Goal: Obtain resource: Download file/media

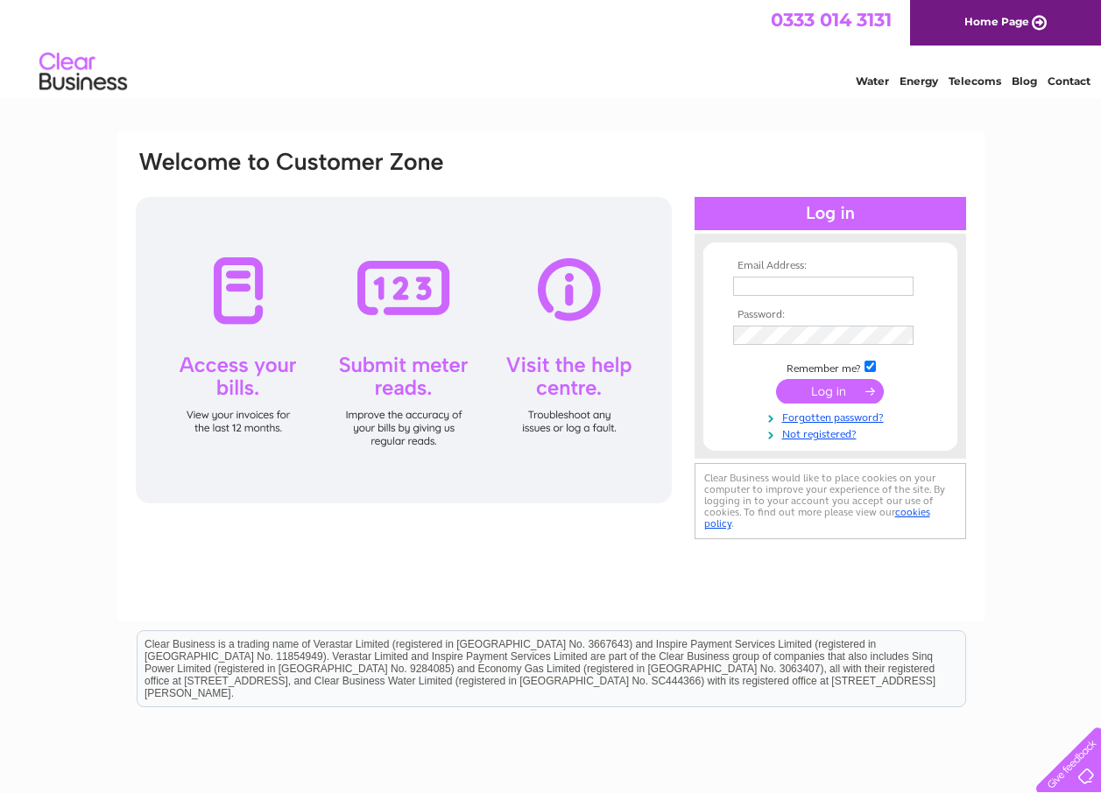
type input "[PERSON_NAME][EMAIL_ADDRESS][DOMAIN_NAME]"
click at [800, 390] on input "submit" at bounding box center [830, 391] width 108 height 25
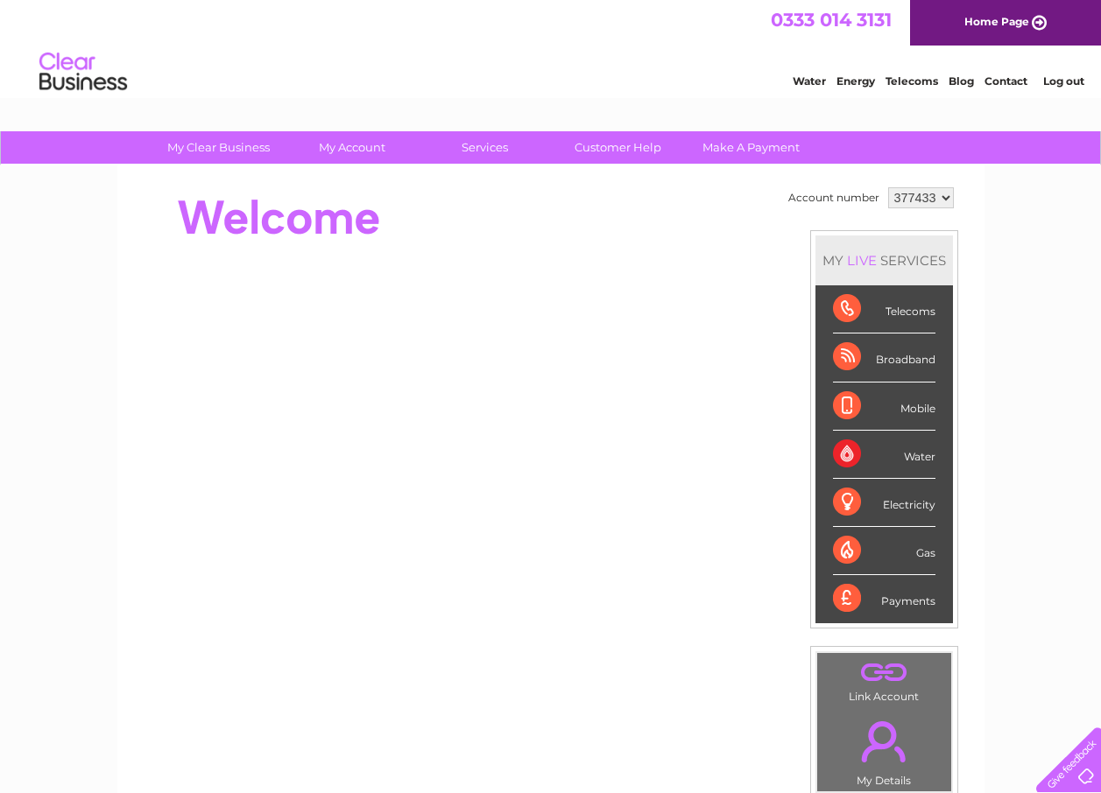
click at [945, 196] on select "377433" at bounding box center [921, 197] width 66 height 21
click at [1027, 246] on div "My Clear Business Login Details My Details My Preferences Link Account My Accou…" at bounding box center [550, 623] width 1101 height 984
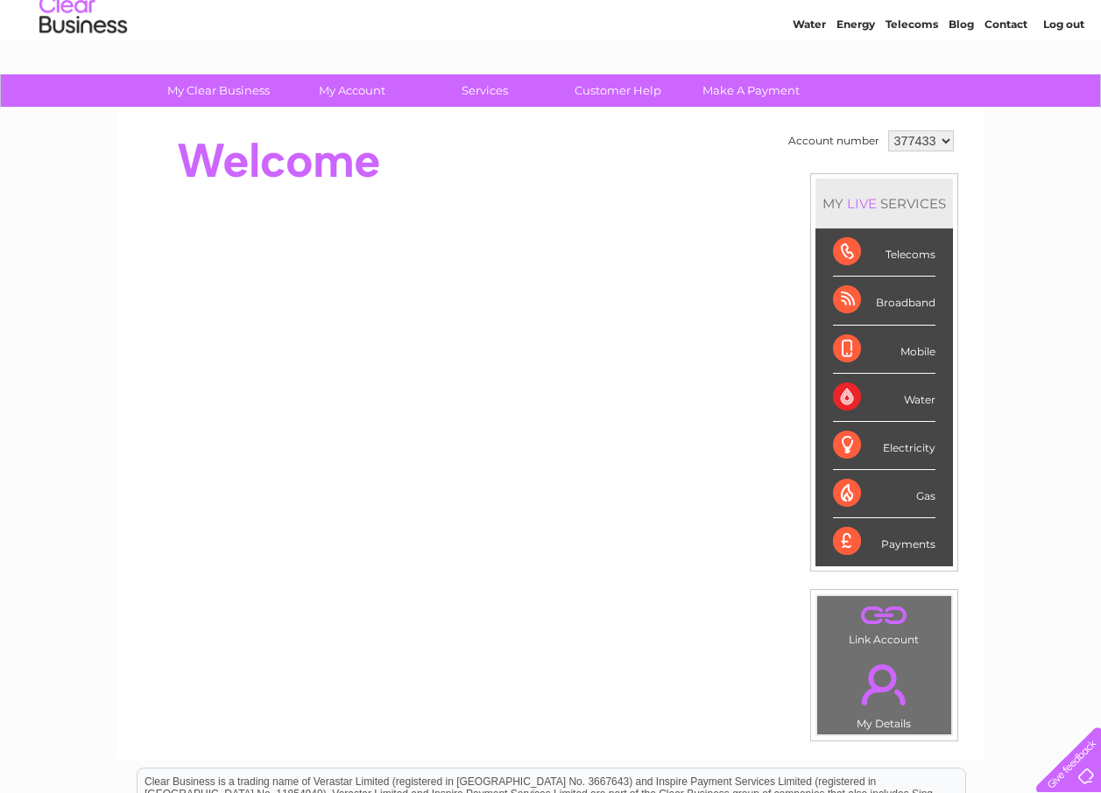
scroll to position [88, 0]
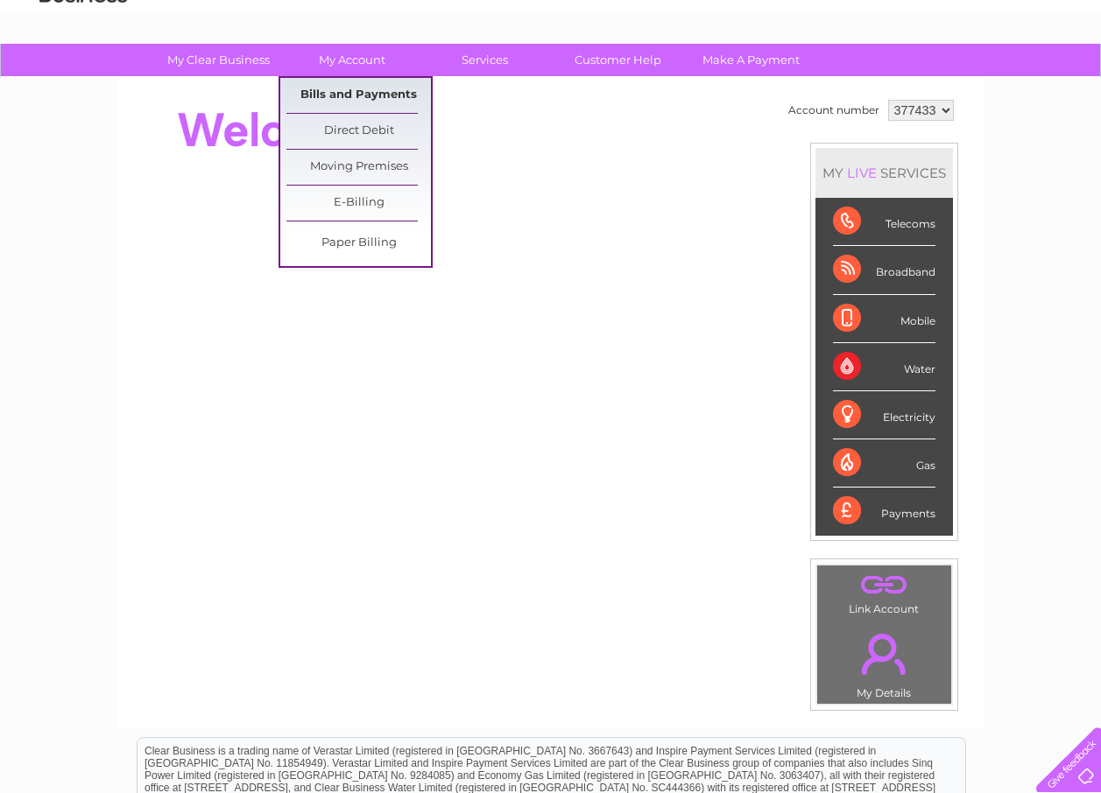
click at [348, 92] on link "Bills and Payments" at bounding box center [358, 95] width 144 height 35
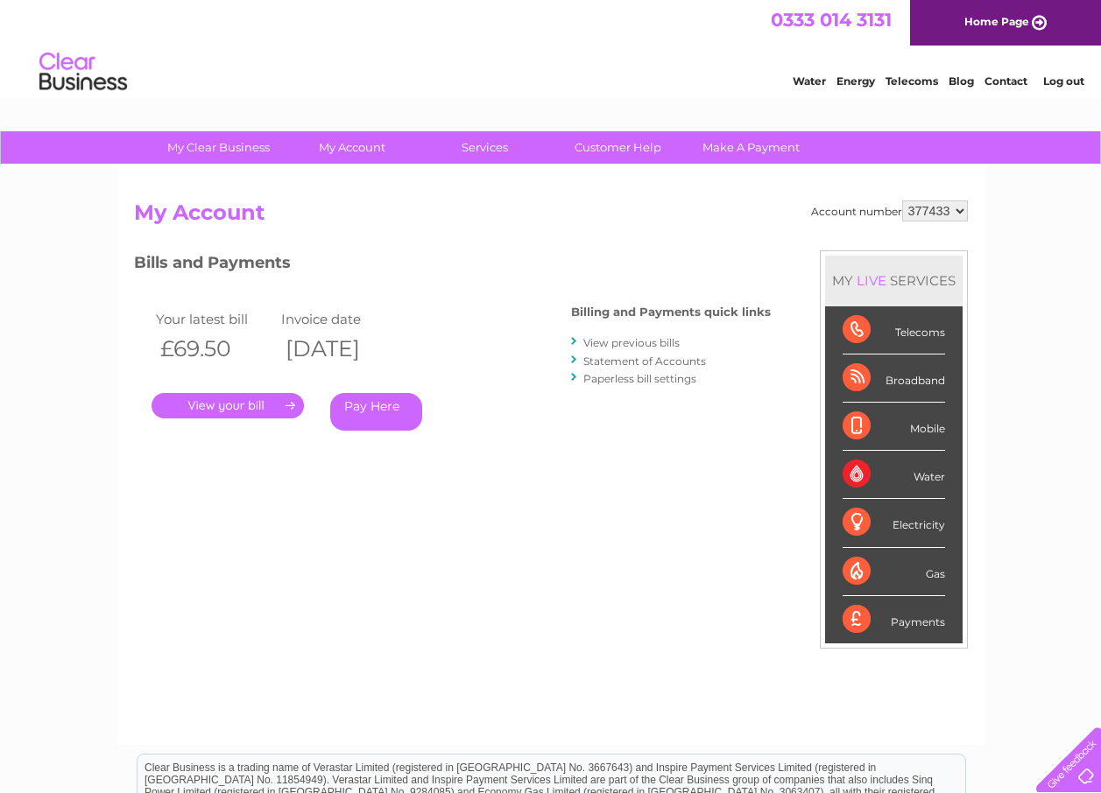
click at [602, 343] on link "View previous bills" at bounding box center [631, 342] width 96 height 13
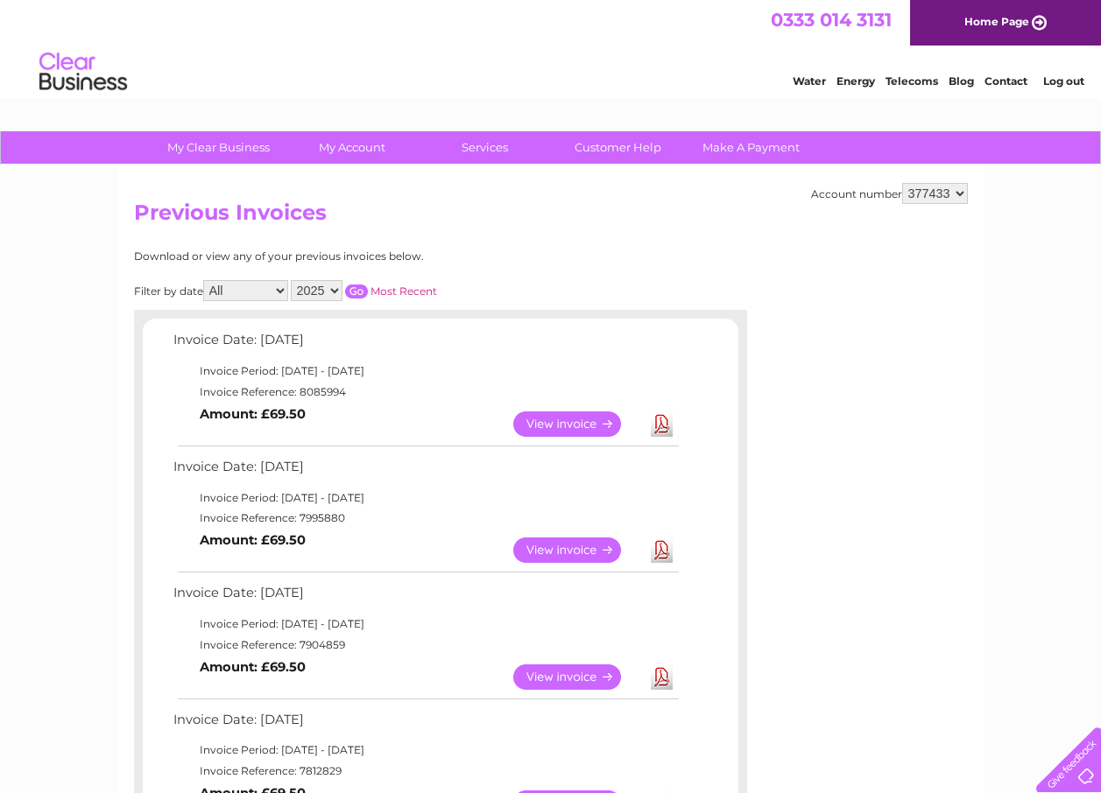
click at [539, 546] on link "View" at bounding box center [577, 550] width 129 height 25
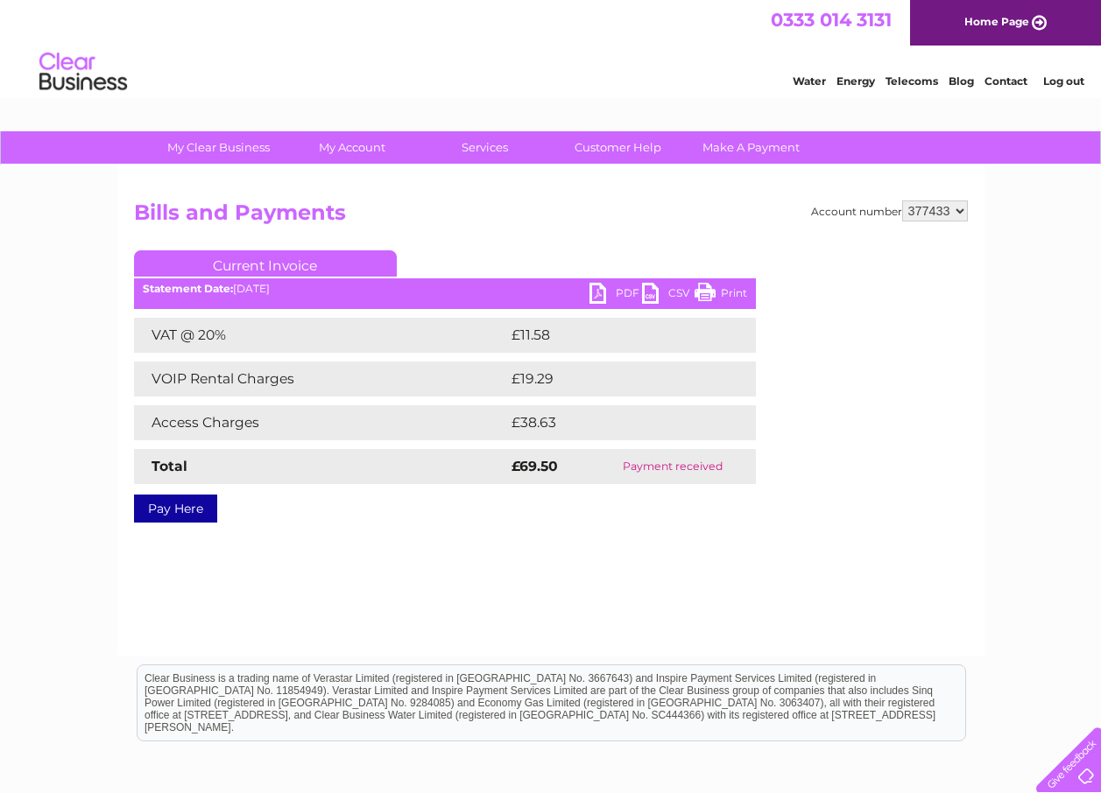
click at [595, 293] on link "PDF" at bounding box center [615, 295] width 53 height 25
